Goal: Task Accomplishment & Management: Complete application form

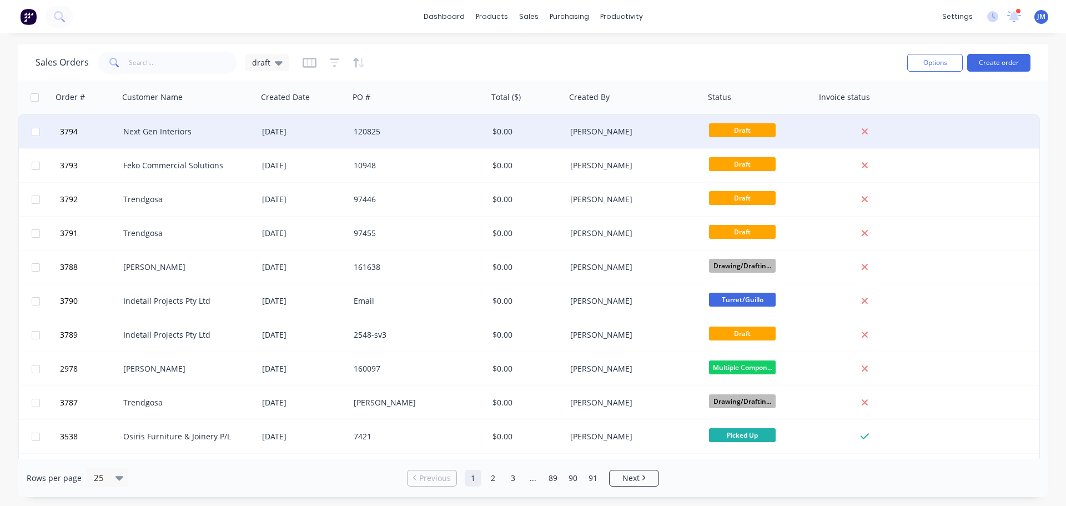
click at [190, 133] on div "Next Gen Interiors" at bounding box center [184, 131] width 123 height 11
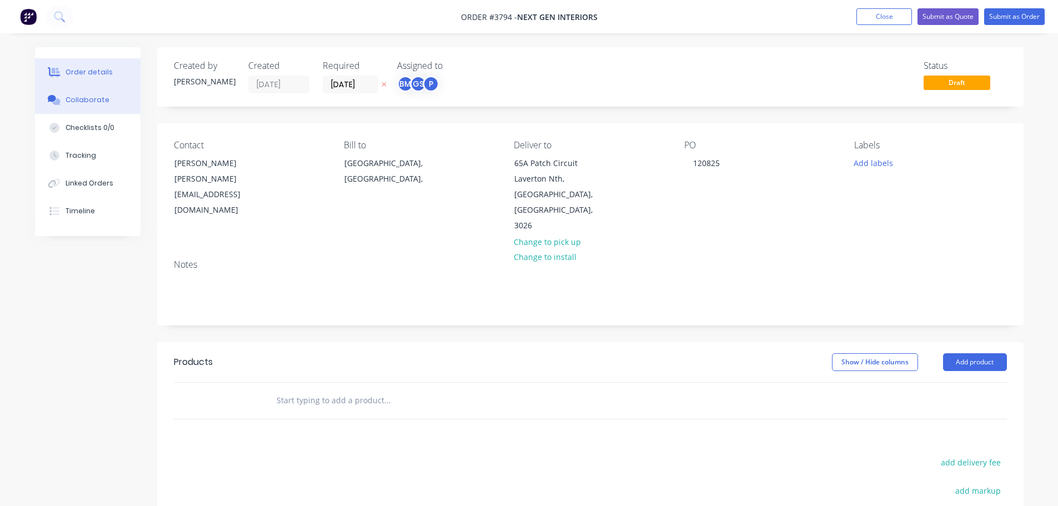
click at [89, 103] on div "Collaborate" at bounding box center [88, 100] width 44 height 10
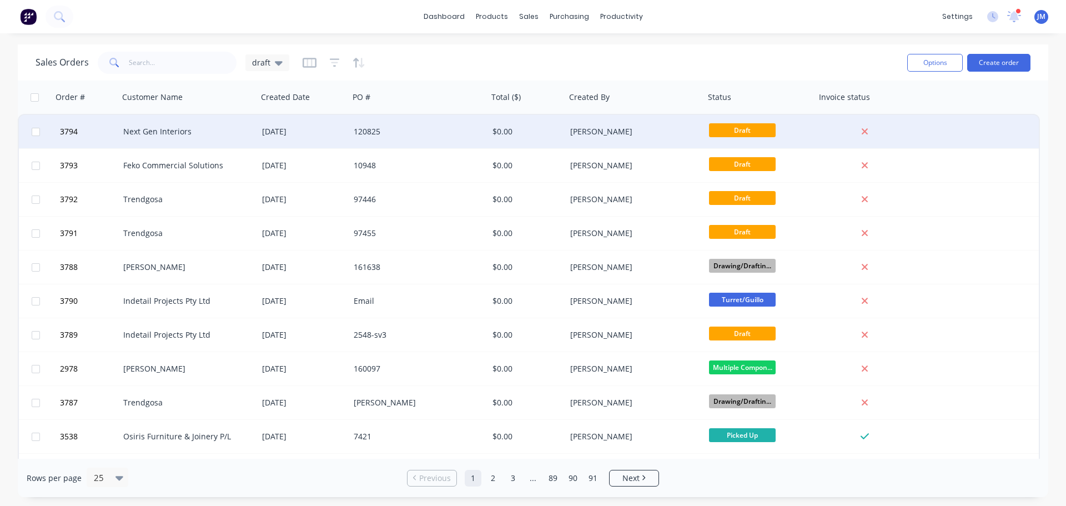
click at [169, 127] on div "Next Gen Interiors" at bounding box center [184, 131] width 123 height 11
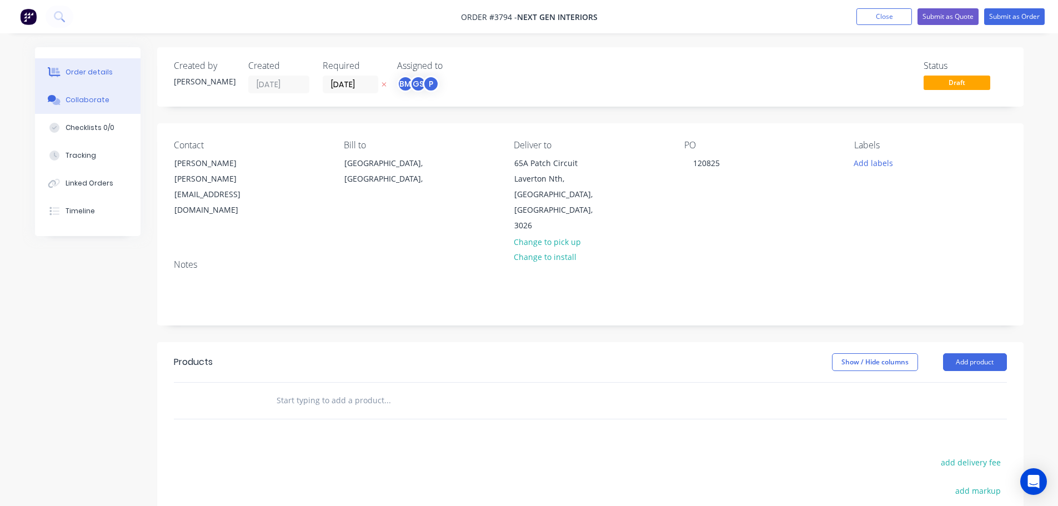
click at [84, 104] on div "Collaborate" at bounding box center [88, 100] width 44 height 10
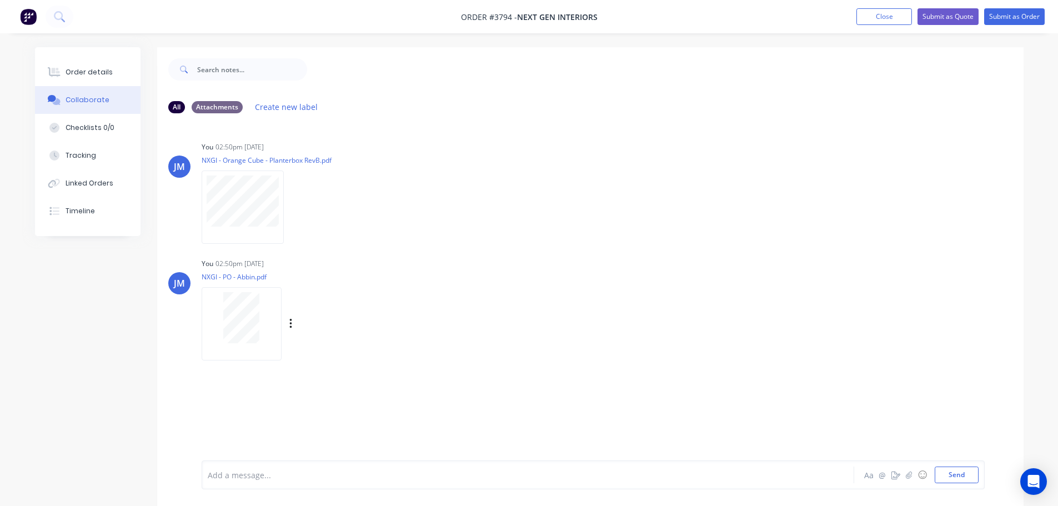
click at [291, 316] on div "Labels Download Delete" at bounding box center [348, 324] width 125 height 16
click at [290, 319] on icon "button" at bounding box center [290, 324] width 3 height 13
click at [331, 376] on button "Delete" at bounding box center [363, 378] width 125 height 25
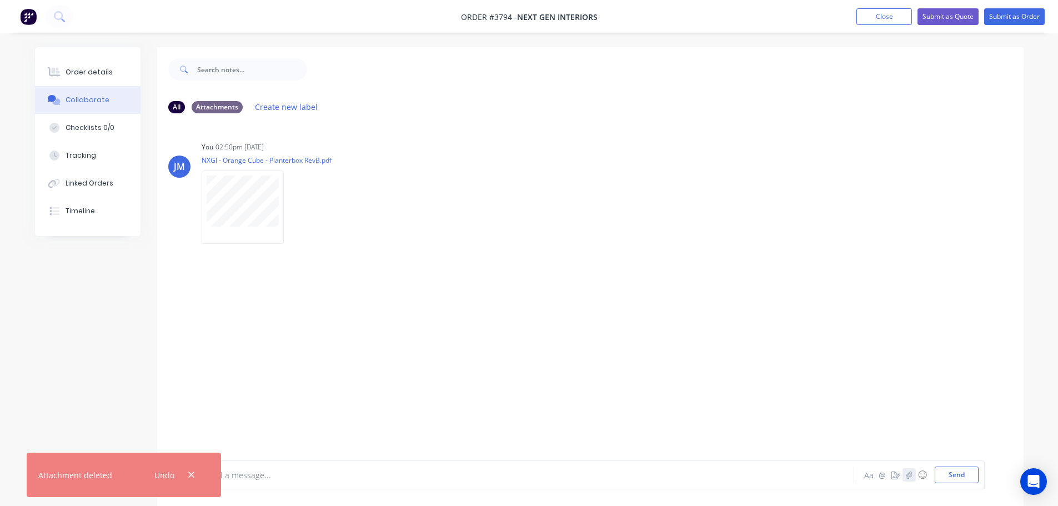
click at [908, 477] on icon "button" at bounding box center [908, 475] width 7 height 8
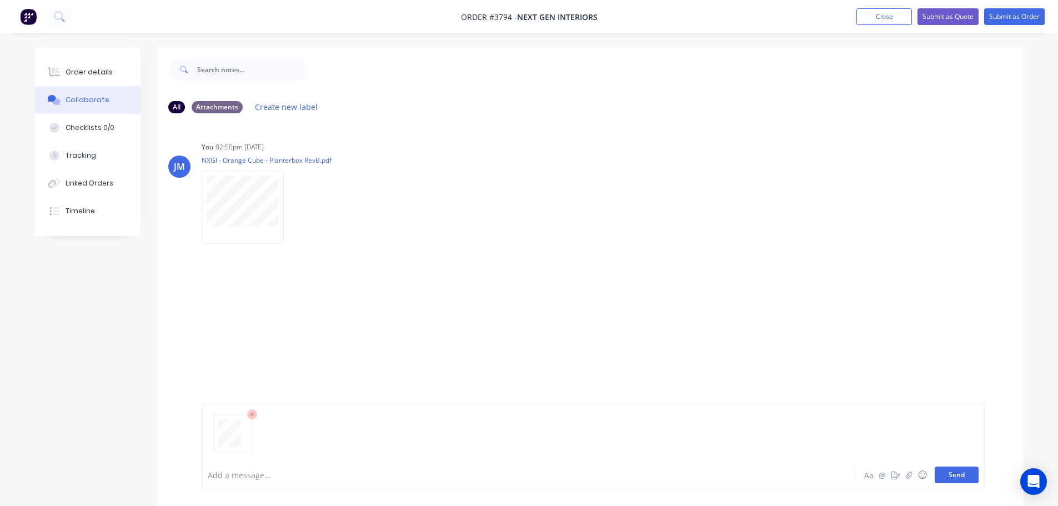
click at [958, 473] on button "Send" at bounding box center [956, 474] width 44 height 17
click at [739, 271] on div "JM You 03:48pm [DATE] NXGI - PO - Abbin.pdf Labels Download Delete" at bounding box center [590, 305] width 866 height 100
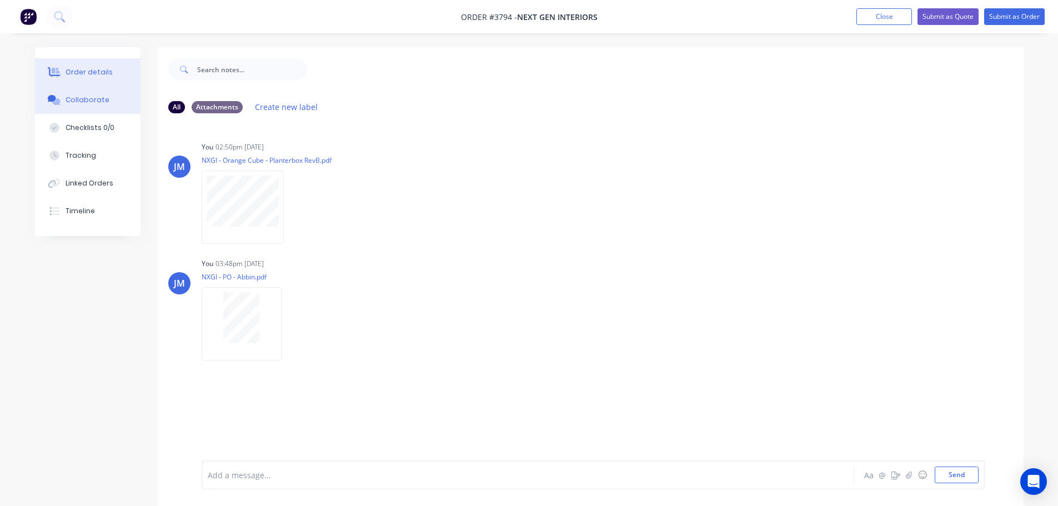
click at [77, 69] on div "Order details" at bounding box center [89, 72] width 47 height 10
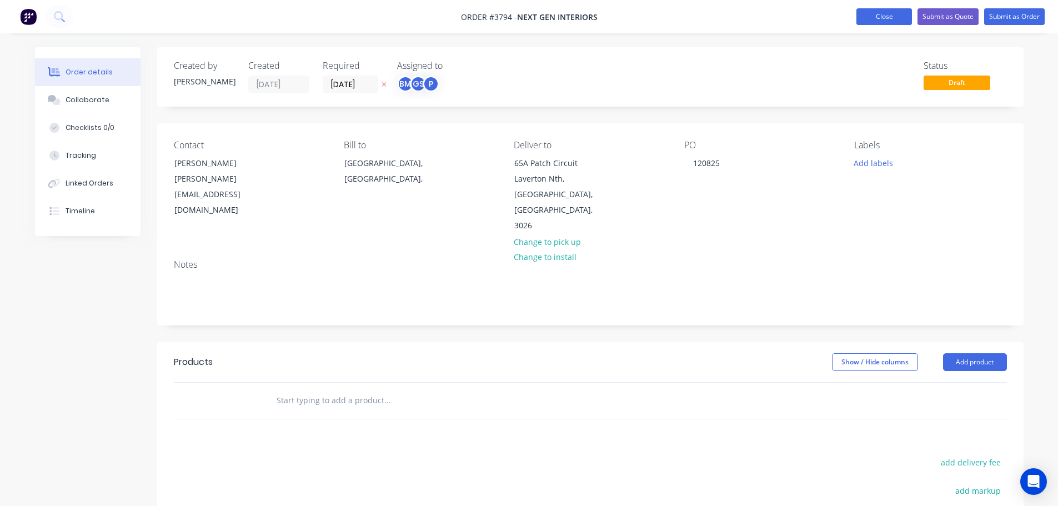
click at [864, 16] on button "Close" at bounding box center [884, 16] width 56 height 17
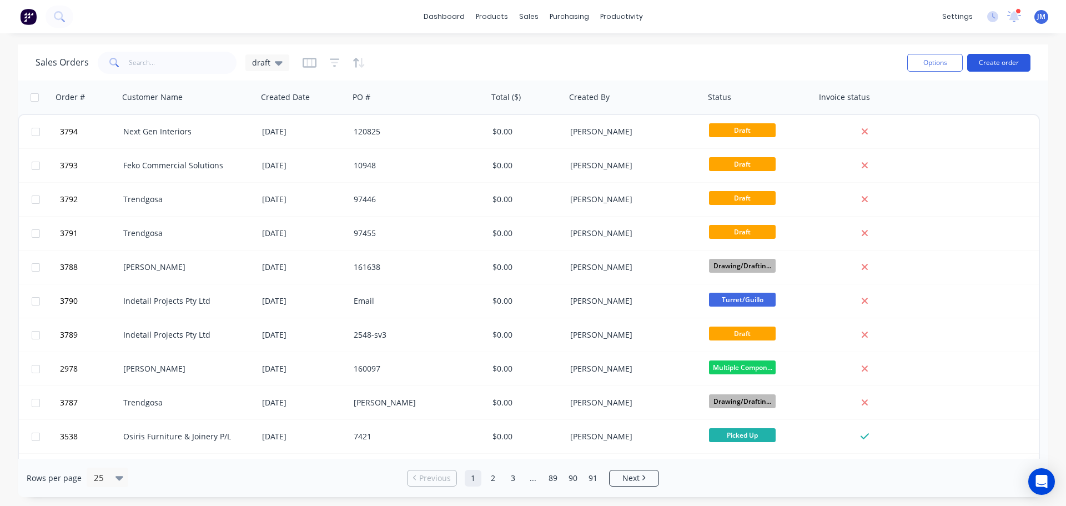
click at [1001, 62] on button "Create order" at bounding box center [998, 63] width 63 height 18
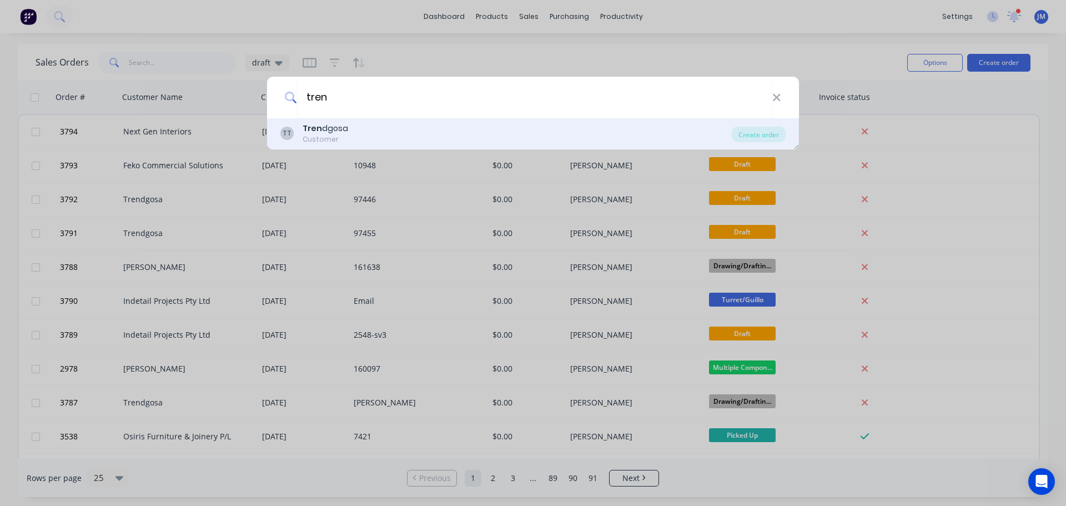
type input "tren"
click at [330, 133] on div "Tren dgosa" at bounding box center [326, 129] width 46 height 12
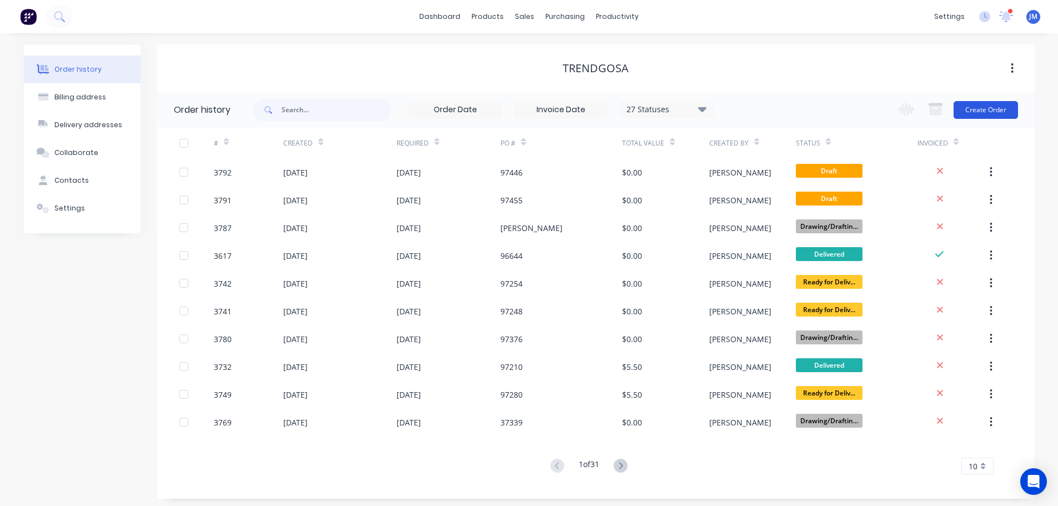
click at [970, 110] on button "Create Order" at bounding box center [985, 110] width 64 height 18
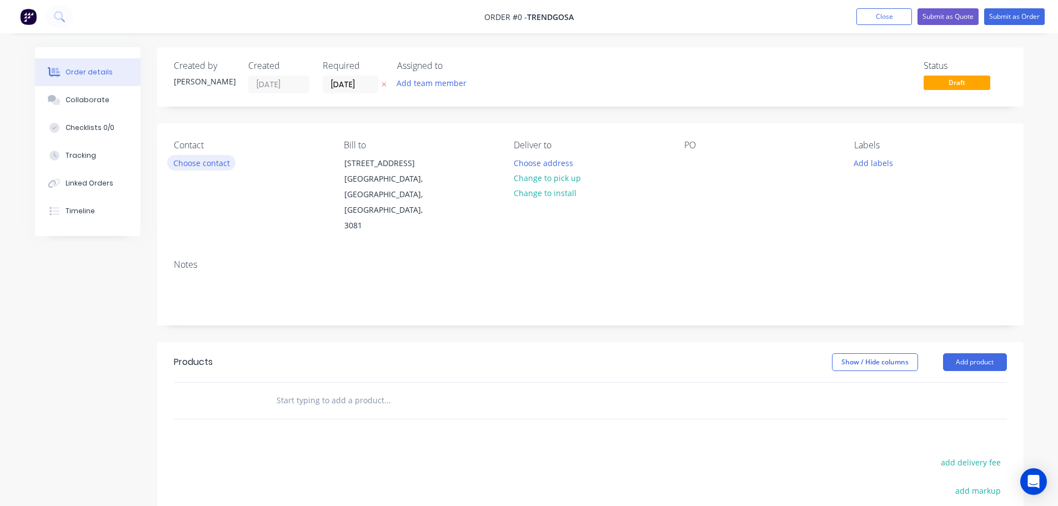
click at [203, 167] on button "Choose contact" at bounding box center [201, 162] width 68 height 15
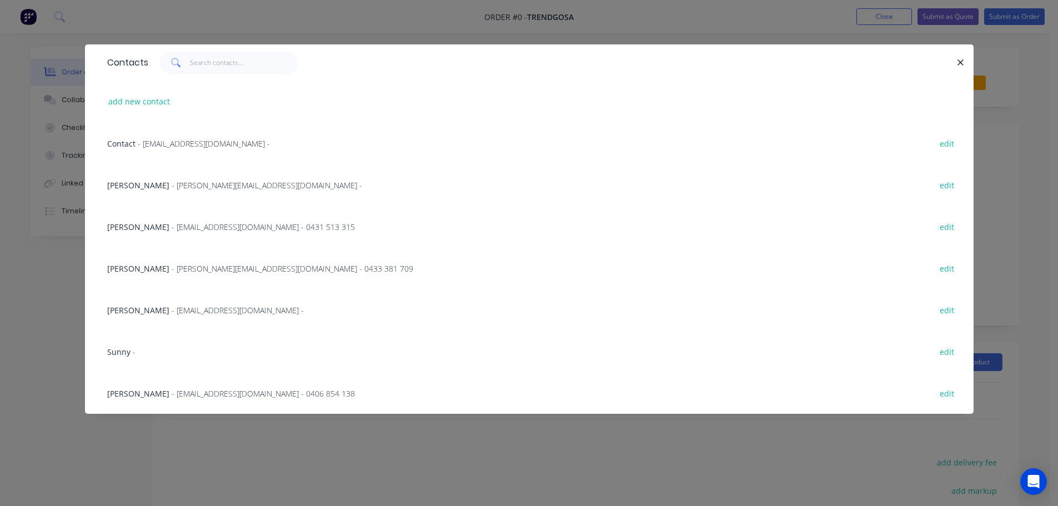
click at [186, 184] on span "- [PERSON_NAME][EMAIL_ADDRESS][DOMAIN_NAME] -" at bounding box center [267, 185] width 190 height 11
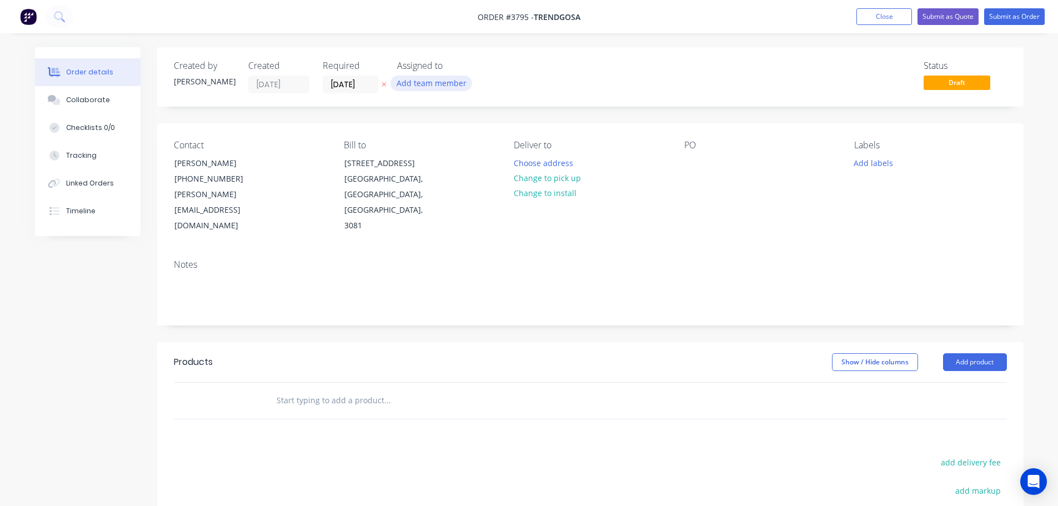
click at [417, 88] on button "Add team member" at bounding box center [431, 83] width 82 height 15
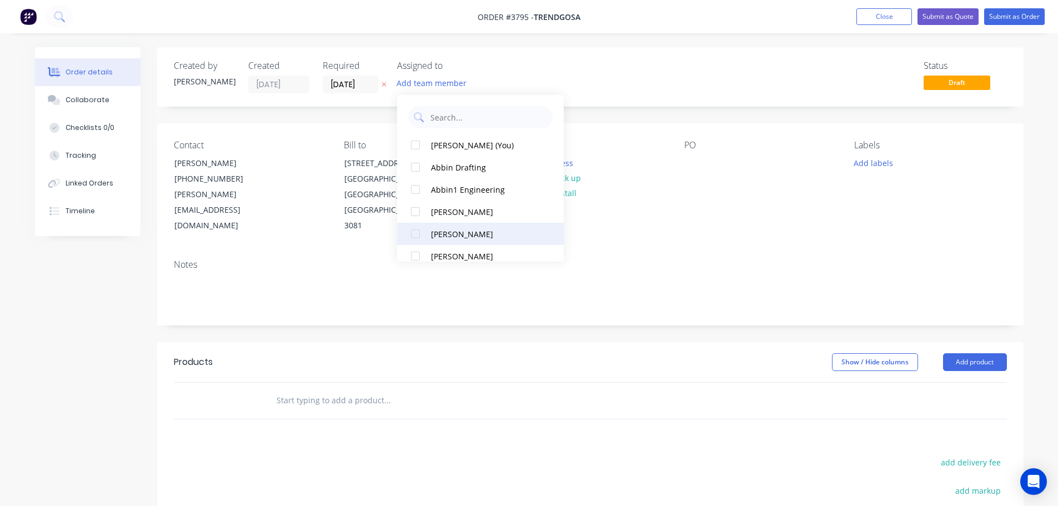
click at [435, 234] on div "[PERSON_NAME]" at bounding box center [486, 234] width 111 height 12
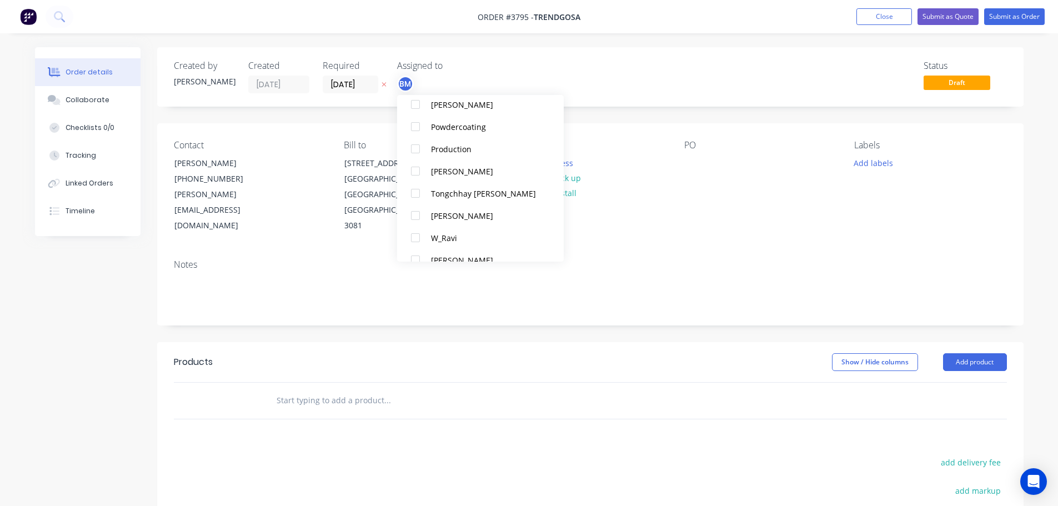
scroll to position [477, 0]
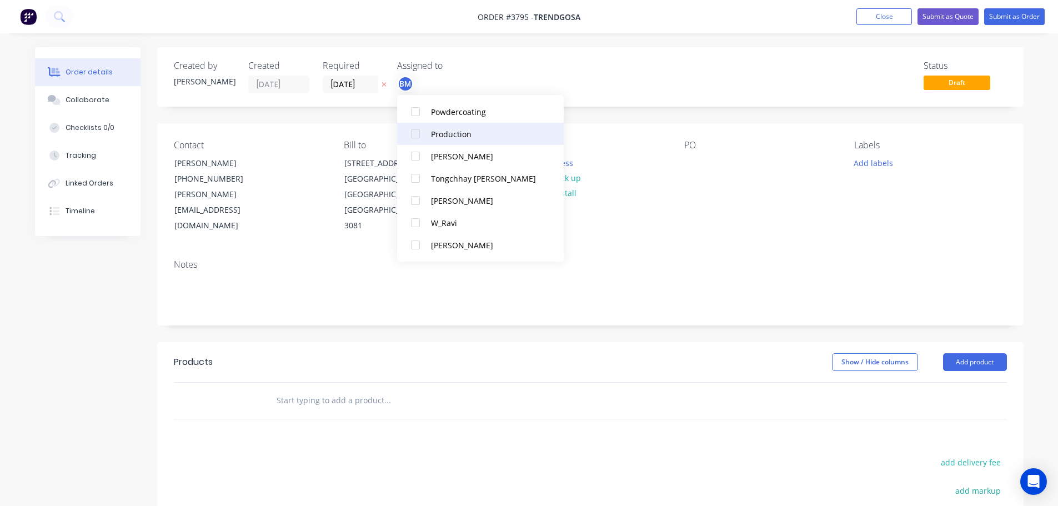
click at [458, 133] on div "Production" at bounding box center [486, 134] width 111 height 12
click at [690, 185] on div "PO" at bounding box center [760, 187] width 152 height 94
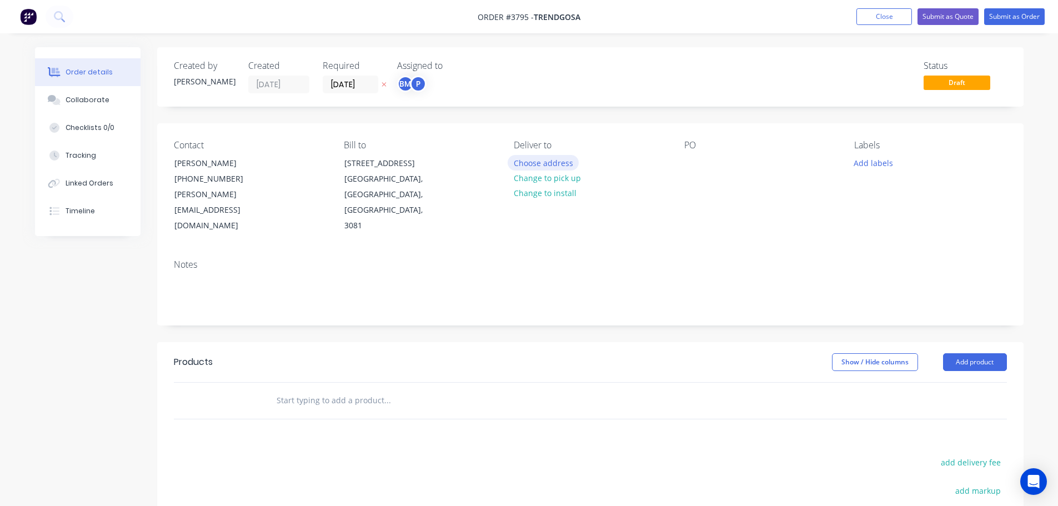
click at [559, 162] on button "Choose address" at bounding box center [542, 162] width 71 height 15
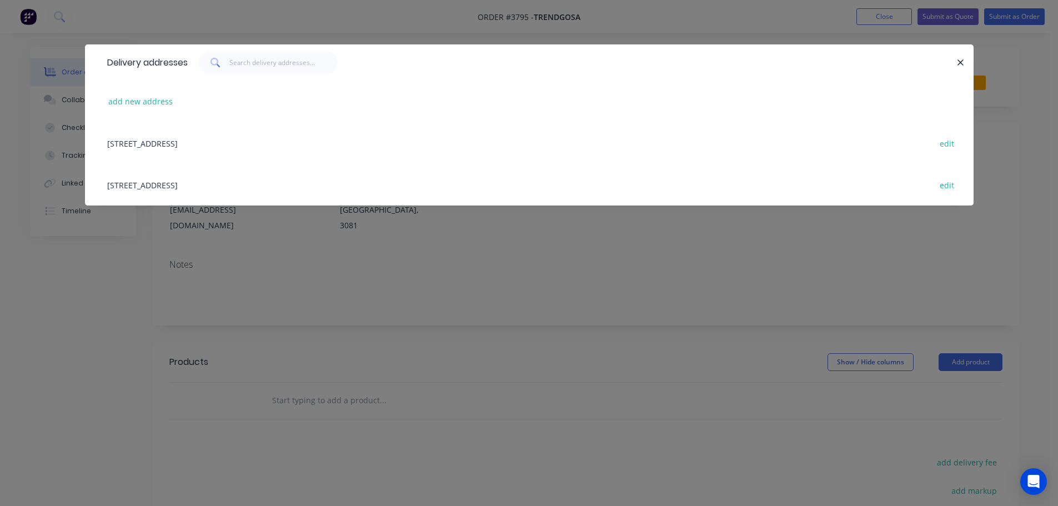
click at [204, 197] on div "[STREET_ADDRESS] edit" at bounding box center [529, 185] width 855 height 42
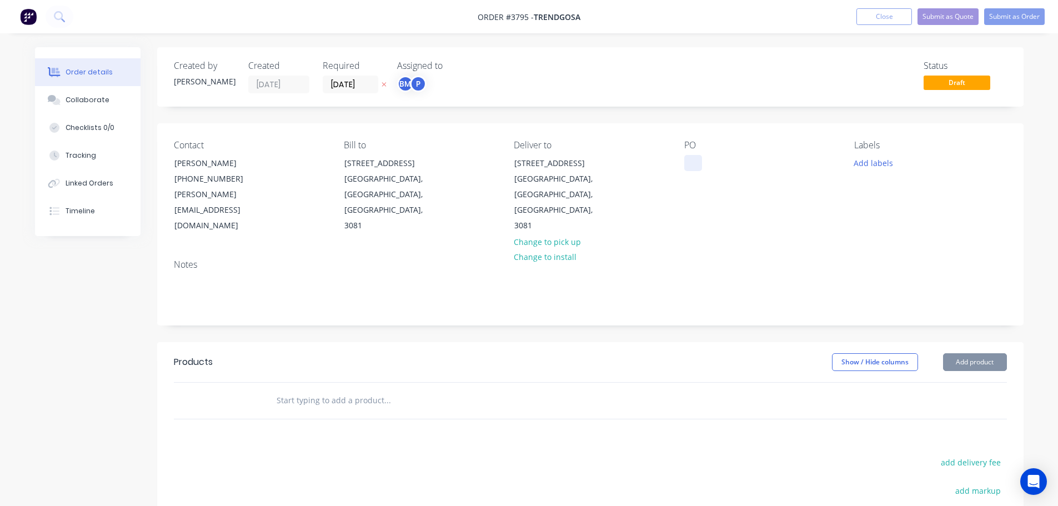
click at [696, 160] on div at bounding box center [693, 163] width 18 height 16
click at [94, 99] on div "Collaborate" at bounding box center [88, 100] width 44 height 10
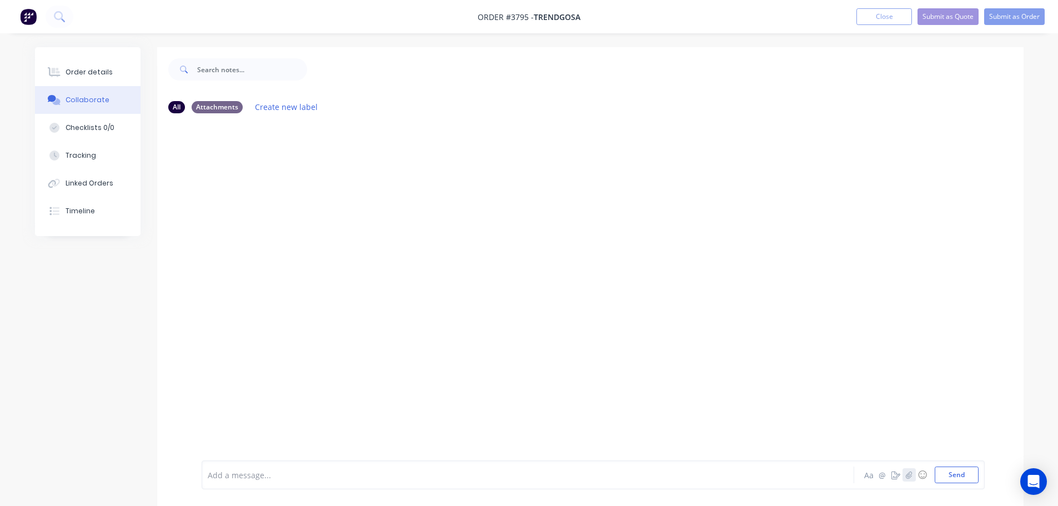
click at [904, 470] on button "button" at bounding box center [908, 474] width 13 height 13
click at [952, 472] on button "Send" at bounding box center [956, 474] width 44 height 17
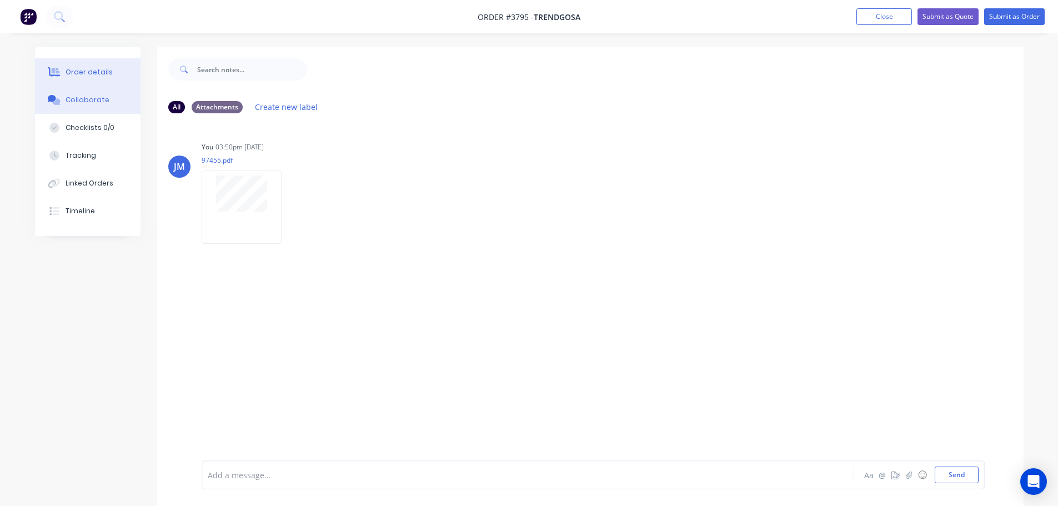
click at [102, 70] on div "Order details" at bounding box center [89, 72] width 47 height 10
